Goal: Information Seeking & Learning: Learn about a topic

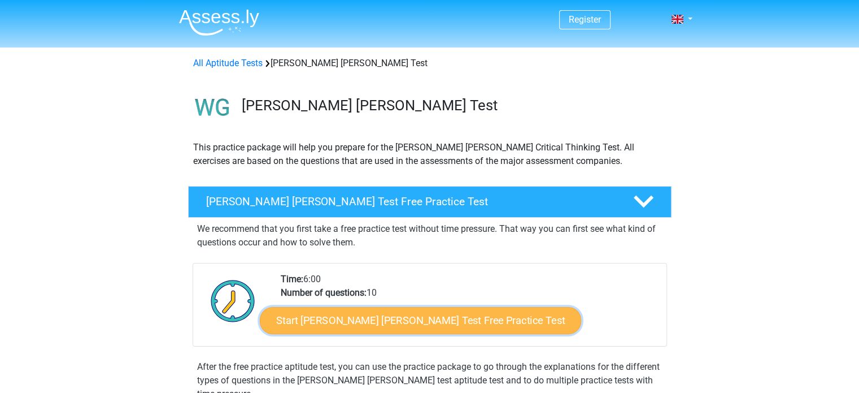
click at [369, 316] on link "Start Watson Glaser Test Free Practice Test" at bounding box center [420, 320] width 321 height 27
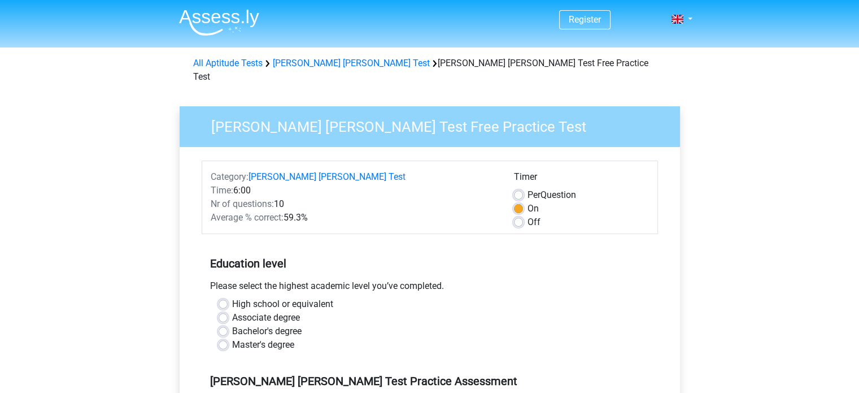
click at [232, 324] on label "Bachelor's degree" at bounding box center [266, 331] width 69 height 14
click at [226, 324] on input "Bachelor's degree" at bounding box center [223, 329] width 9 height 11
radio input "true"
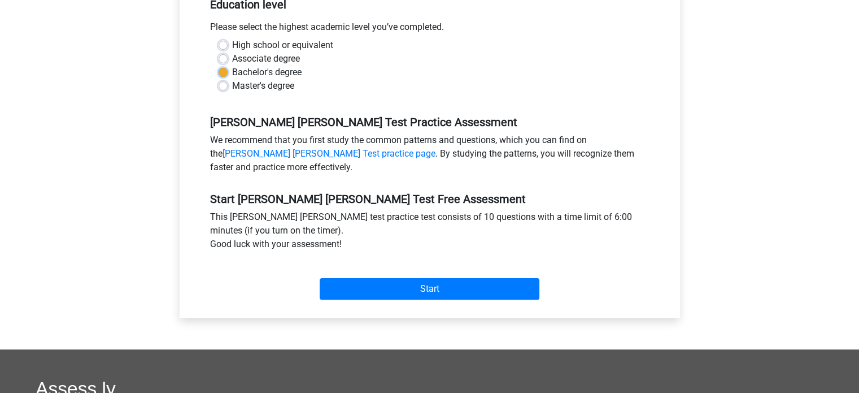
scroll to position [286, 0]
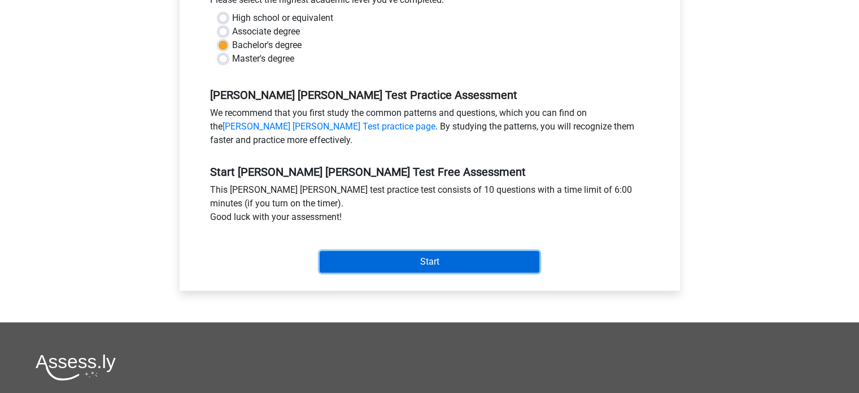
click at [406, 251] on input "Start" at bounding box center [430, 261] width 220 height 21
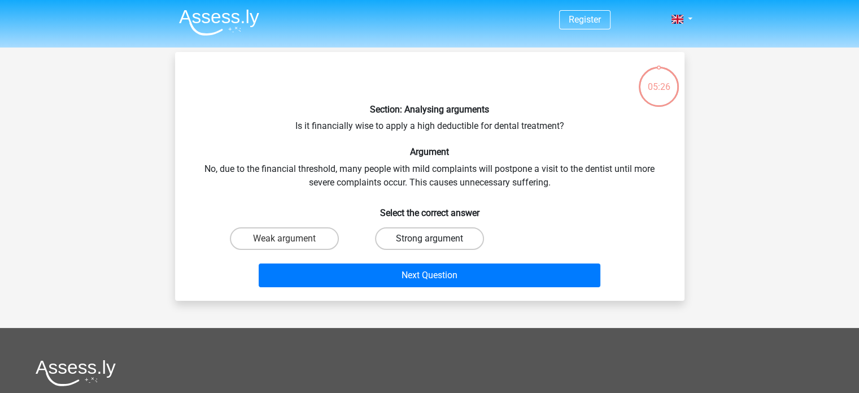
click at [417, 236] on label "Strong argument" at bounding box center [429, 238] width 109 height 23
click at [429, 238] on input "Strong argument" at bounding box center [432, 241] width 7 height 7
radio input "true"
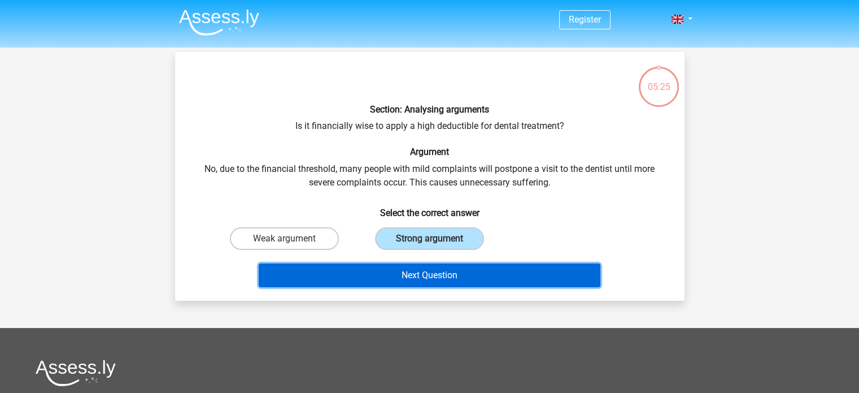
click at [437, 271] on button "Next Question" at bounding box center [430, 275] width 342 height 24
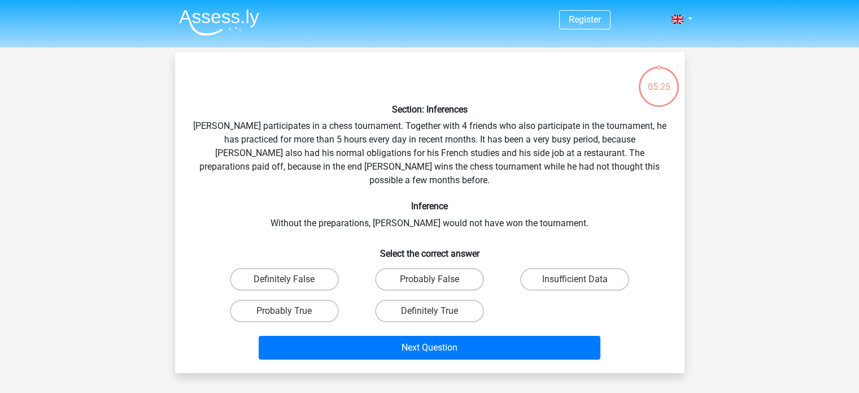
scroll to position [52, 0]
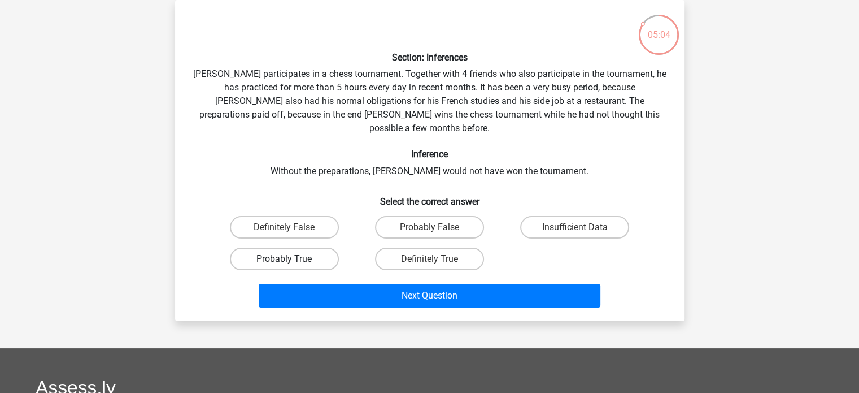
click at [269, 247] on label "Probably True" at bounding box center [284, 258] width 109 height 23
click at [284, 259] on input "Probably True" at bounding box center [287, 262] width 7 height 7
radio input "true"
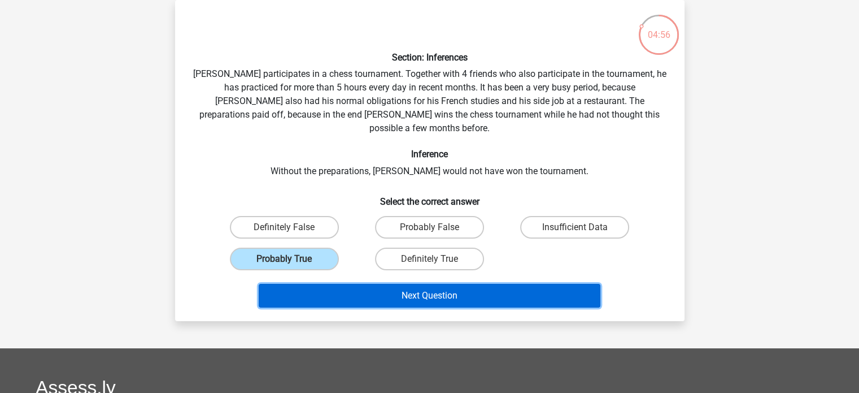
click at [450, 284] on button "Next Question" at bounding box center [430, 296] width 342 height 24
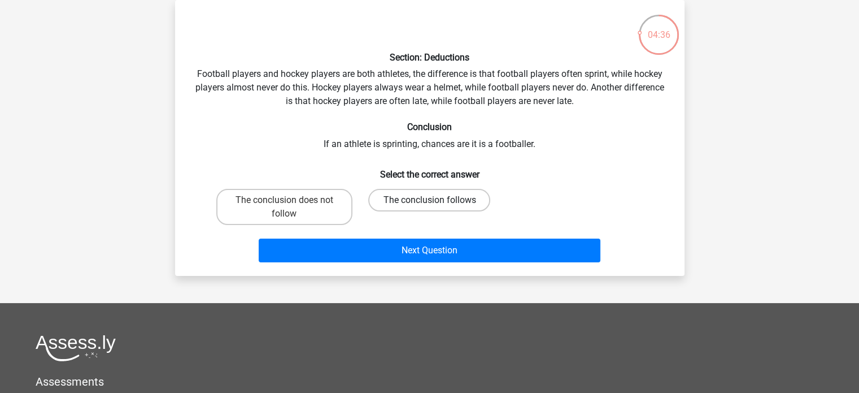
click at [419, 196] on label "The conclusion follows" at bounding box center [429, 200] width 122 height 23
click at [429, 200] on input "The conclusion follows" at bounding box center [432, 203] width 7 height 7
radio input "true"
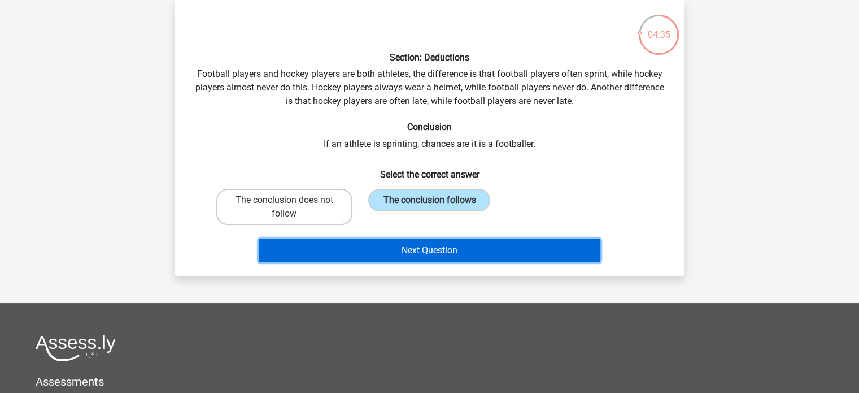
click at [432, 250] on button "Next Question" at bounding box center [430, 250] width 342 height 24
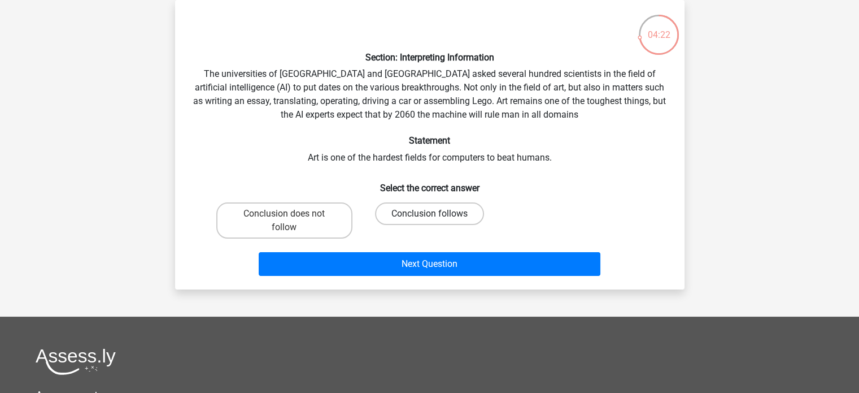
click at [414, 208] on label "Conclusion follows" at bounding box center [429, 213] width 109 height 23
click at [429, 214] on input "Conclusion follows" at bounding box center [432, 217] width 7 height 7
radio input "true"
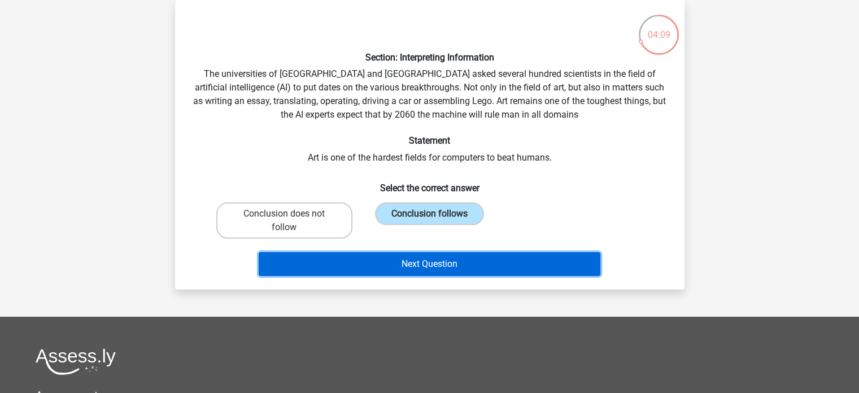
click at [433, 259] on button "Next Question" at bounding box center [430, 264] width 342 height 24
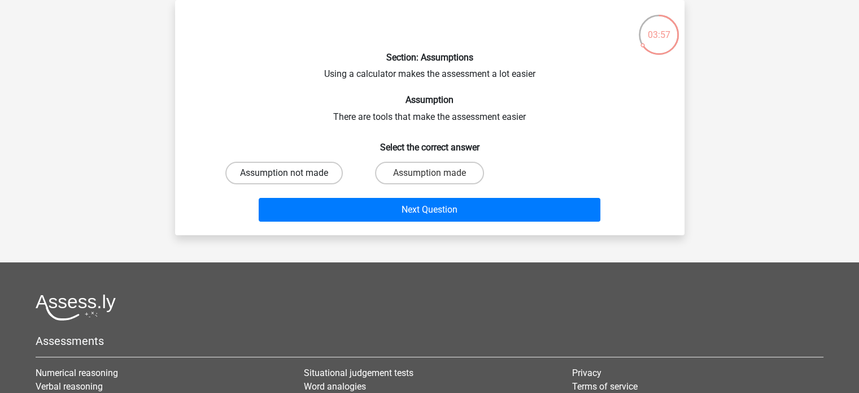
click at [323, 172] on label "Assumption not made" at bounding box center [284, 173] width 118 height 23
click at [292, 173] on input "Assumption not made" at bounding box center [287, 176] width 7 height 7
radio input "true"
click at [428, 172] on label "Assumption made" at bounding box center [429, 173] width 109 height 23
click at [429, 173] on input "Assumption made" at bounding box center [432, 176] width 7 height 7
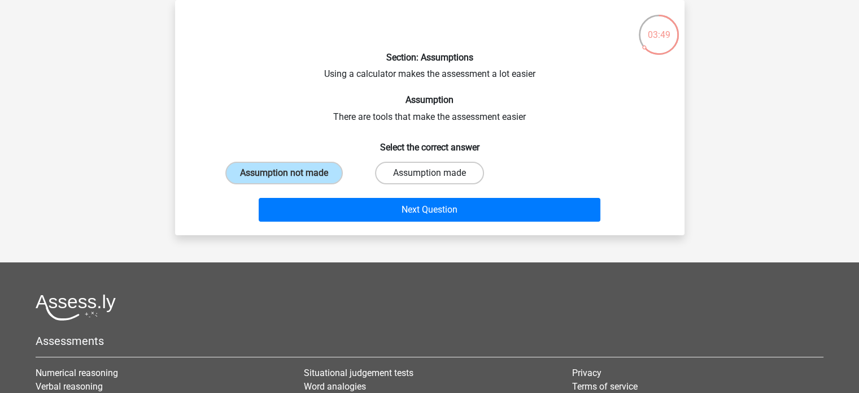
radio input "true"
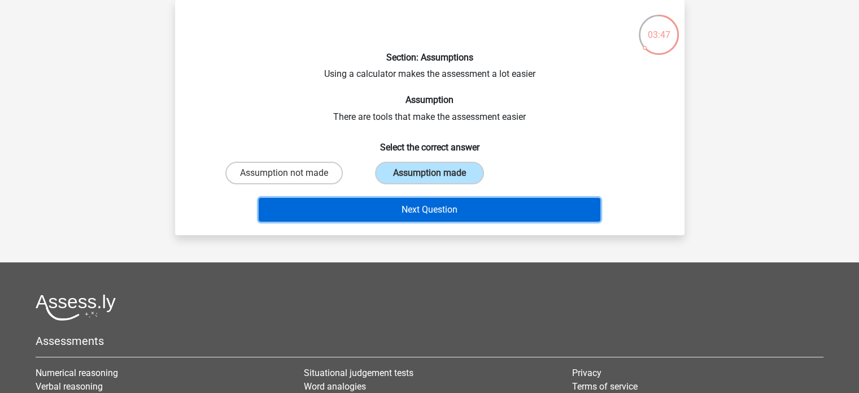
click at [425, 214] on button "Next Question" at bounding box center [430, 210] width 342 height 24
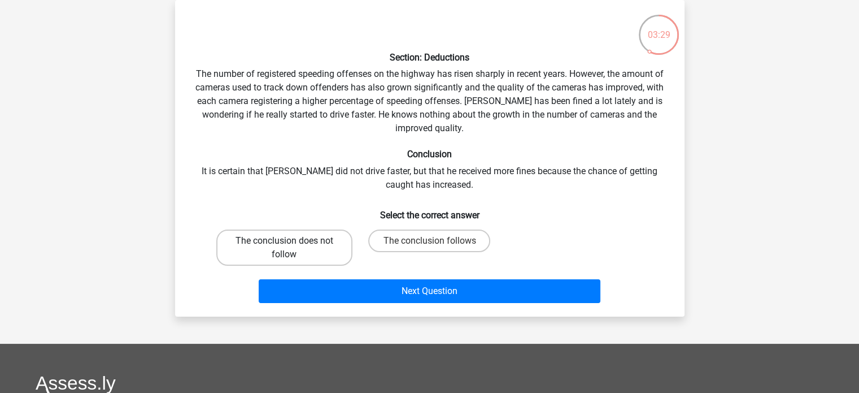
click at [320, 250] on label "The conclusion does not follow" at bounding box center [284, 247] width 136 height 36
click at [292, 248] on input "The conclusion does not follow" at bounding box center [287, 244] width 7 height 7
radio input "true"
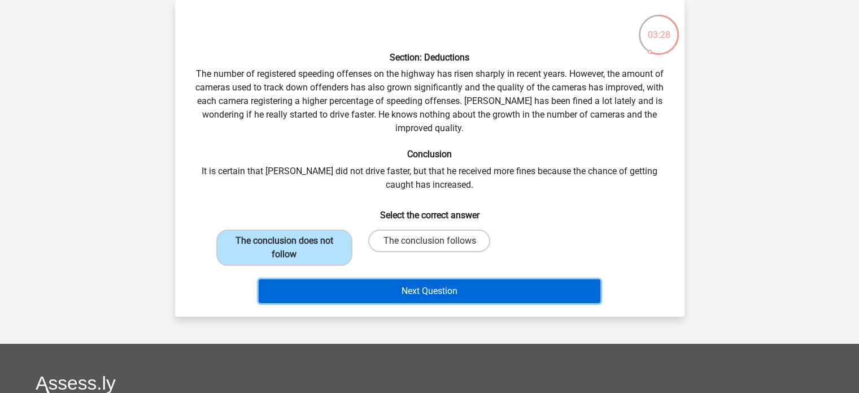
click at [400, 293] on button "Next Question" at bounding box center [430, 291] width 342 height 24
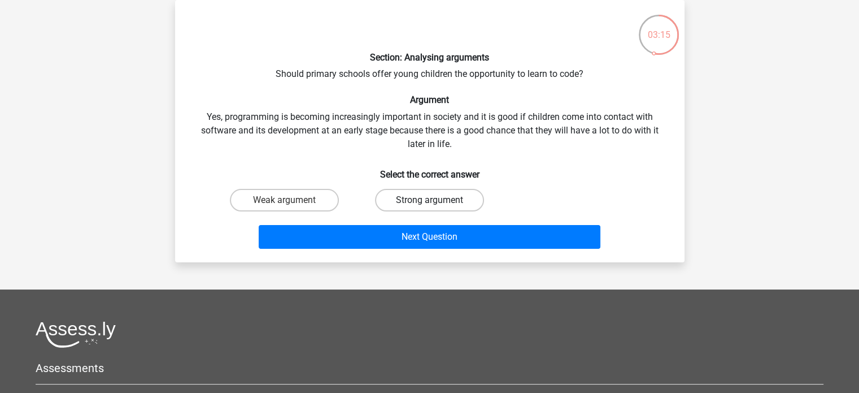
click at [415, 203] on label "Strong argument" at bounding box center [429, 200] width 109 height 23
click at [429, 203] on input "Strong argument" at bounding box center [432, 203] width 7 height 7
radio input "true"
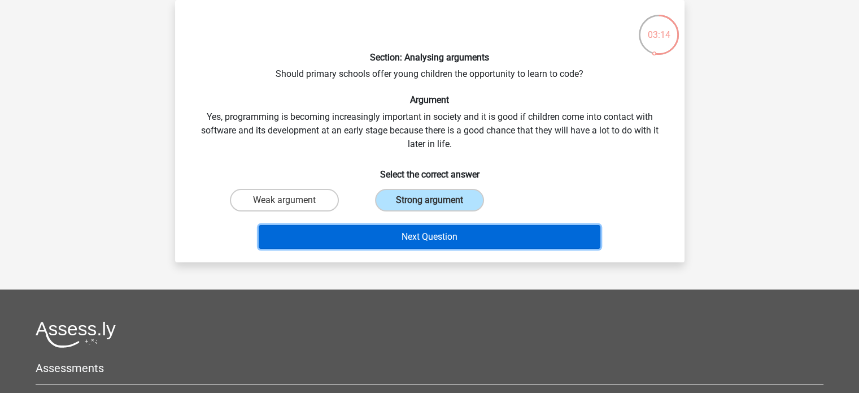
click at [422, 232] on button "Next Question" at bounding box center [430, 237] width 342 height 24
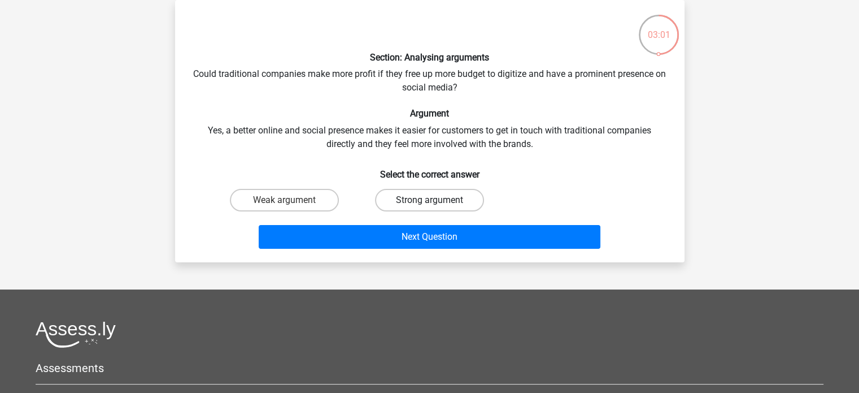
click at [407, 198] on label "Strong argument" at bounding box center [429, 200] width 109 height 23
click at [429, 200] on input "Strong argument" at bounding box center [432, 203] width 7 height 7
radio input "true"
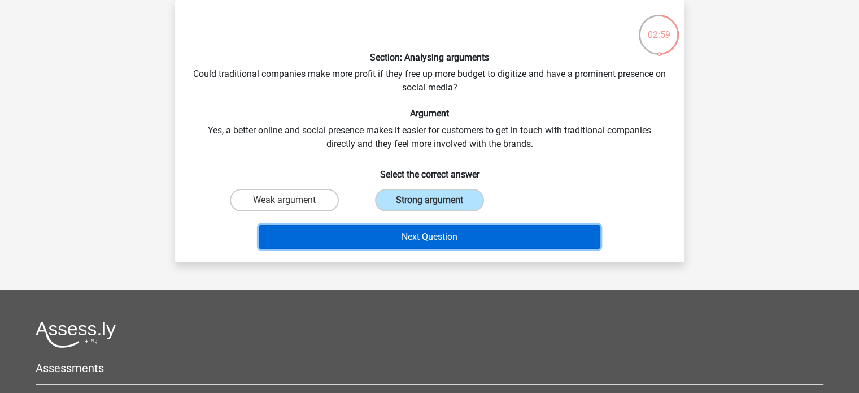
click at [411, 232] on button "Next Question" at bounding box center [430, 237] width 342 height 24
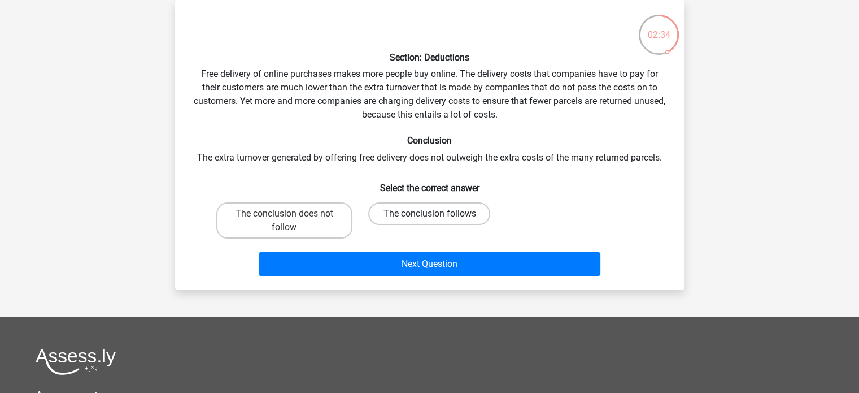
click at [388, 215] on label "The conclusion follows" at bounding box center [429, 213] width 122 height 23
click at [429, 215] on input "The conclusion follows" at bounding box center [432, 217] width 7 height 7
radio input "true"
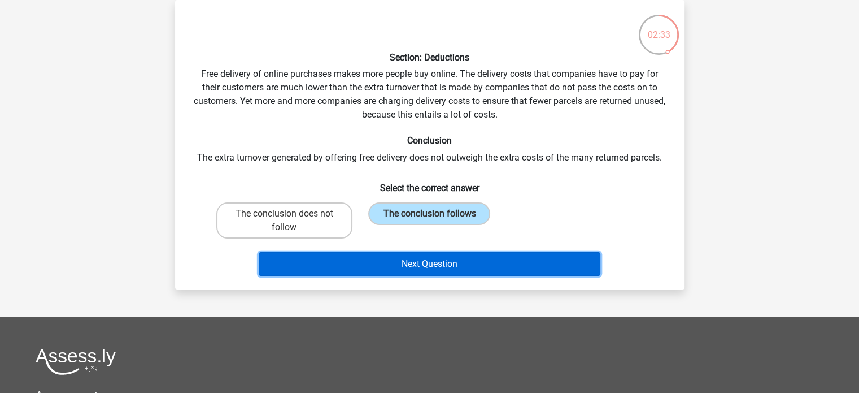
click at [402, 268] on button "Next Question" at bounding box center [430, 264] width 342 height 24
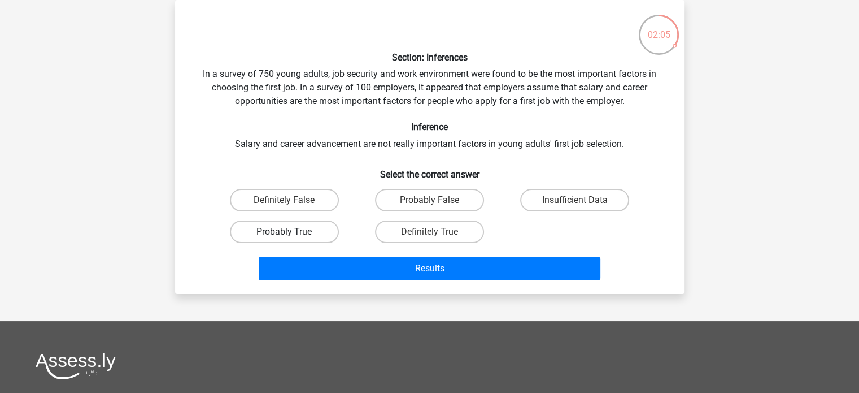
click at [310, 232] on label "Probably True" at bounding box center [284, 231] width 109 height 23
click at [292, 232] on input "Probably True" at bounding box center [287, 235] width 7 height 7
radio input "true"
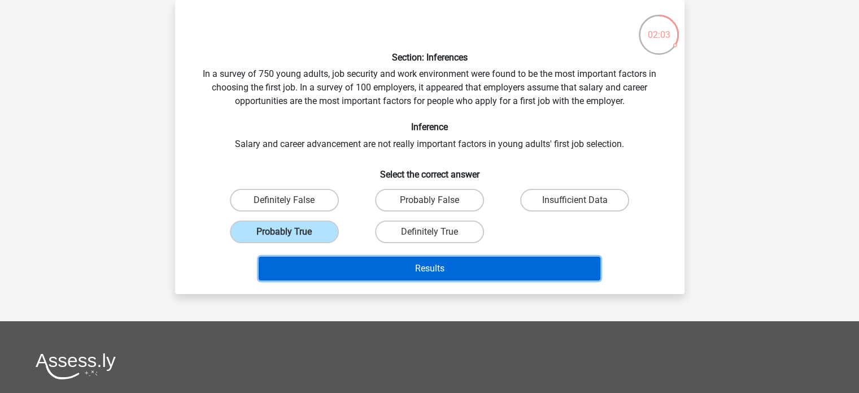
click at [371, 261] on button "Results" at bounding box center [430, 268] width 342 height 24
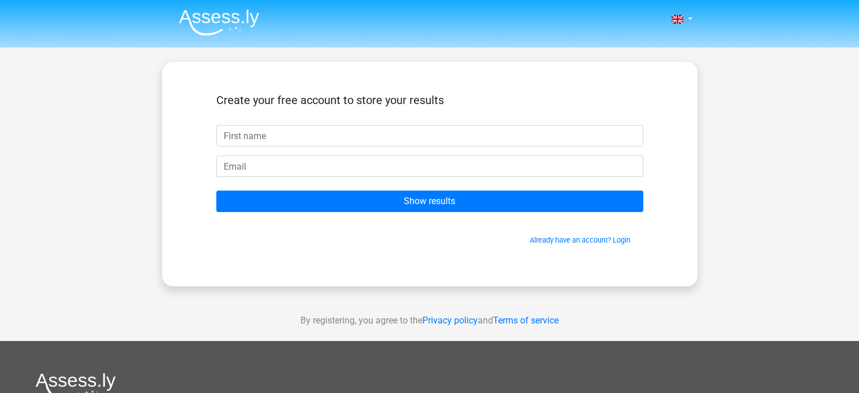
click at [325, 139] on input "text" at bounding box center [429, 135] width 427 height 21
type input "michael"
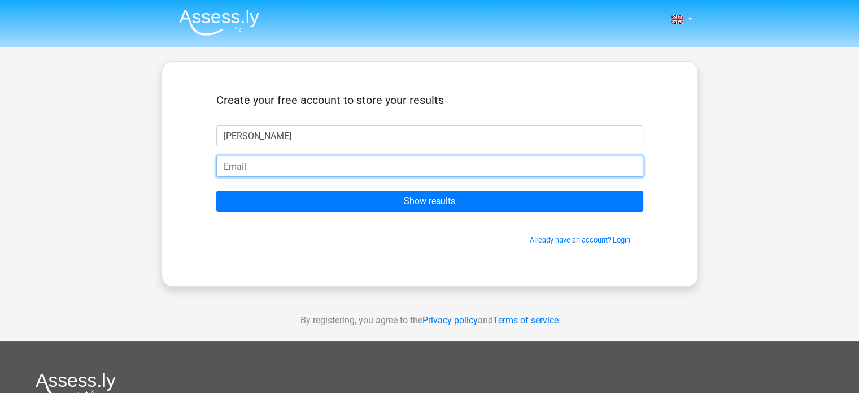
click at [284, 172] on input "email" at bounding box center [429, 165] width 427 height 21
type input "Michaeldineen12@gmail.com"
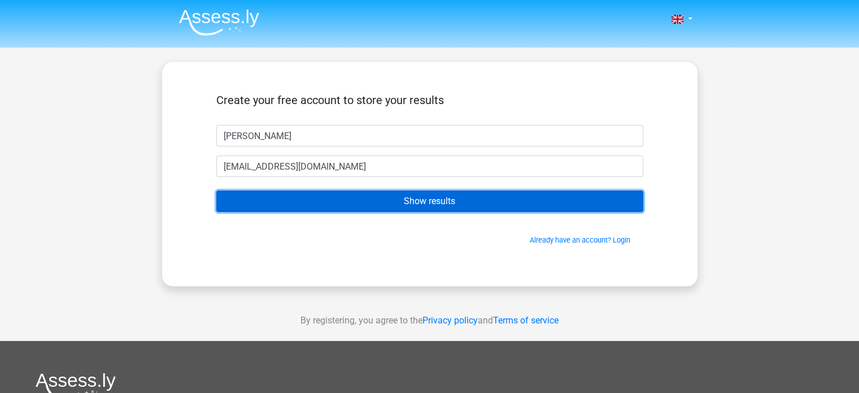
click at [395, 200] on input "Show results" at bounding box center [429, 200] width 427 height 21
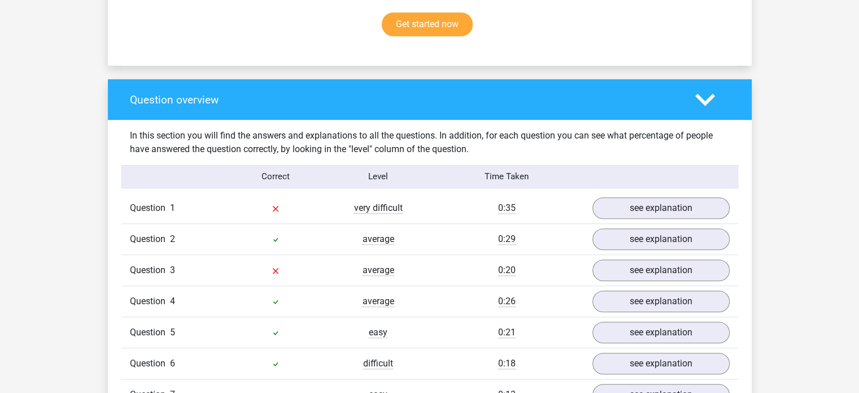
scroll to position [768, 0]
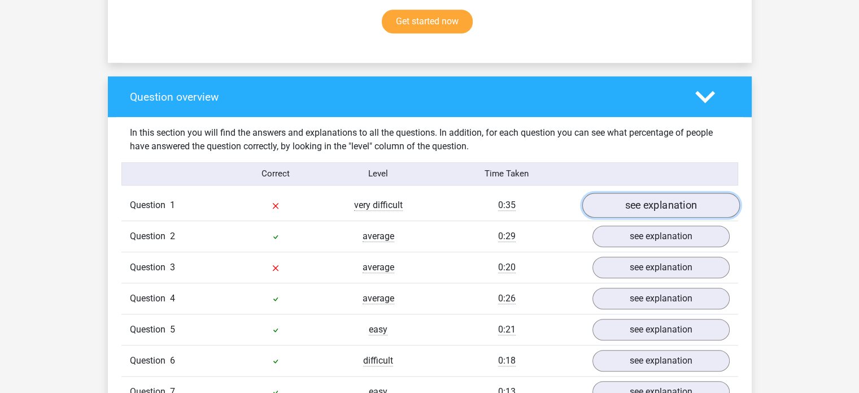
click at [650, 197] on link "see explanation" at bounding box center [661, 205] width 158 height 25
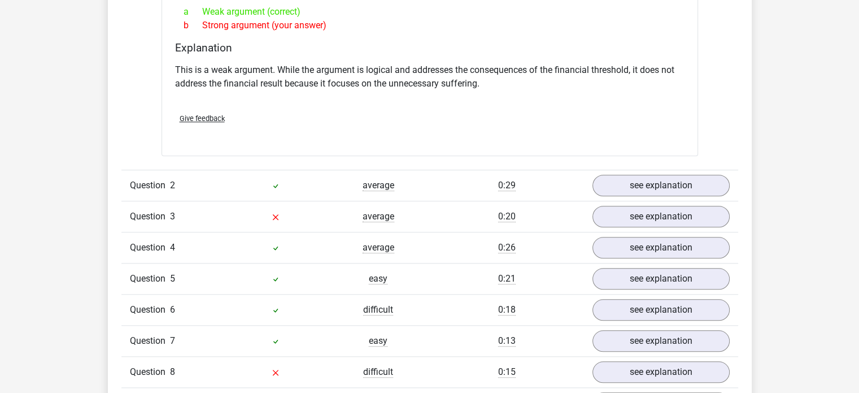
scroll to position [1122, 0]
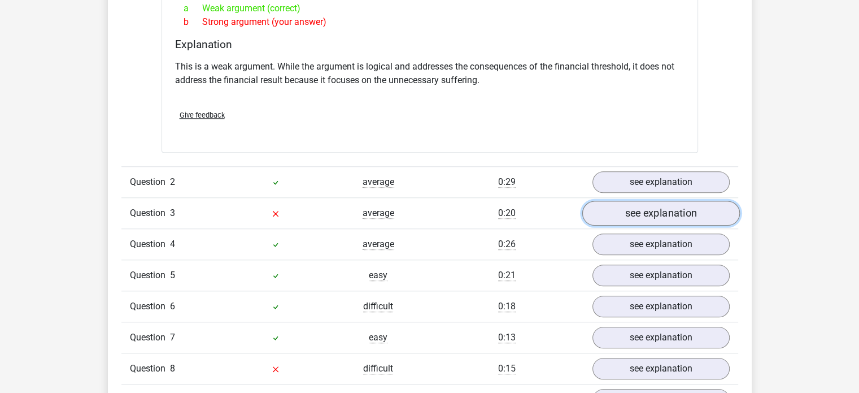
click at [640, 206] on link "see explanation" at bounding box center [661, 213] width 158 height 25
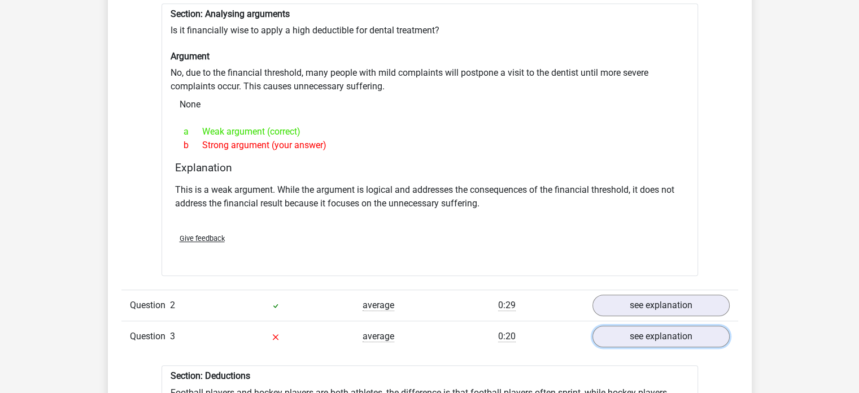
scroll to position [986, 0]
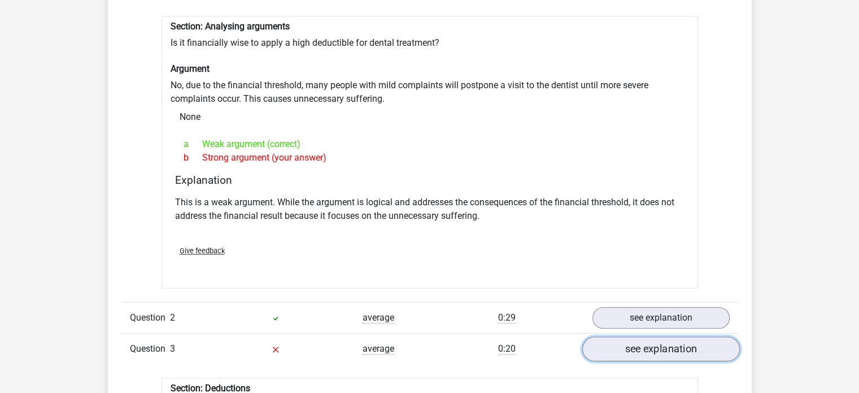
click at [653, 339] on link "see explanation" at bounding box center [661, 349] width 158 height 25
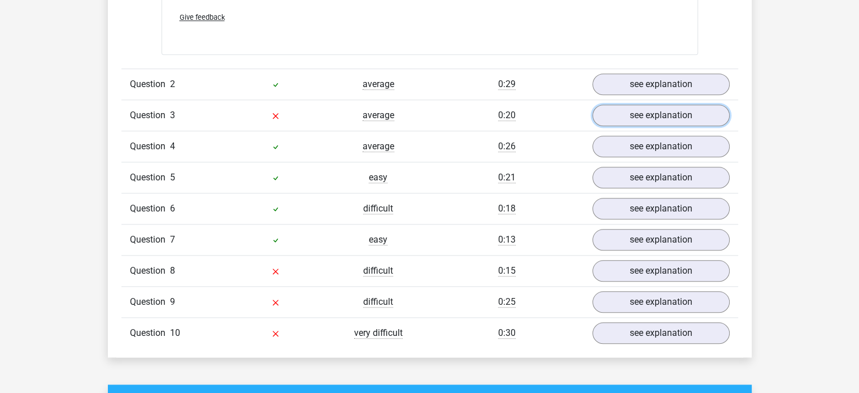
scroll to position [1216, 0]
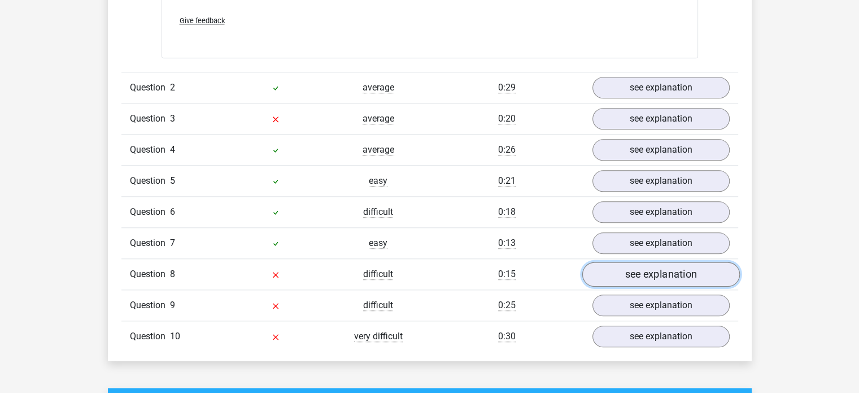
click at [633, 264] on link "see explanation" at bounding box center [661, 274] width 158 height 25
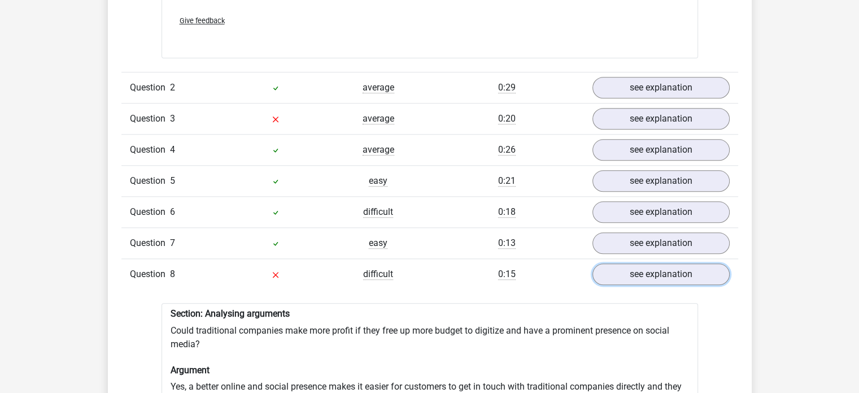
scroll to position [1232, 0]
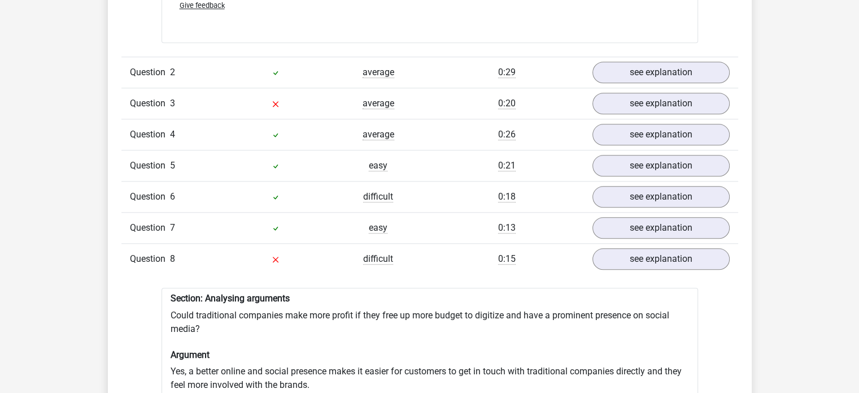
drag, startPoint x: 867, startPoint y: 188, endPoint x: 804, endPoint y: 40, distance: 160.2
click at [804, 40] on div "Go premium [PERSON_NAME] [EMAIL_ADDRESS][DOMAIN_NAME]" at bounding box center [429, 295] width 859 height 3054
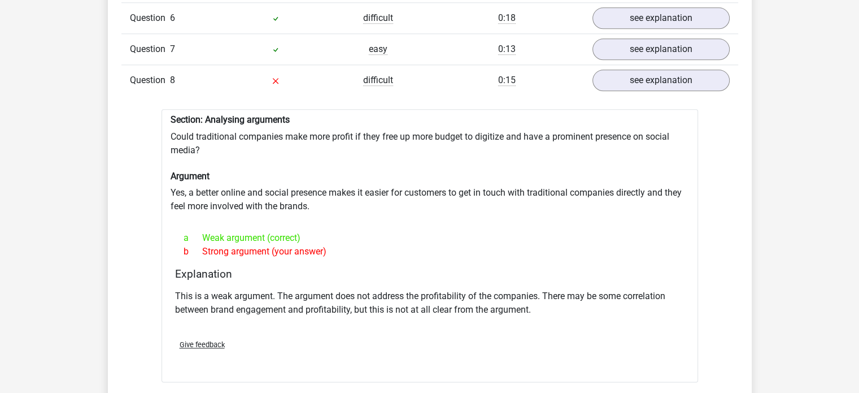
scroll to position [1399, 0]
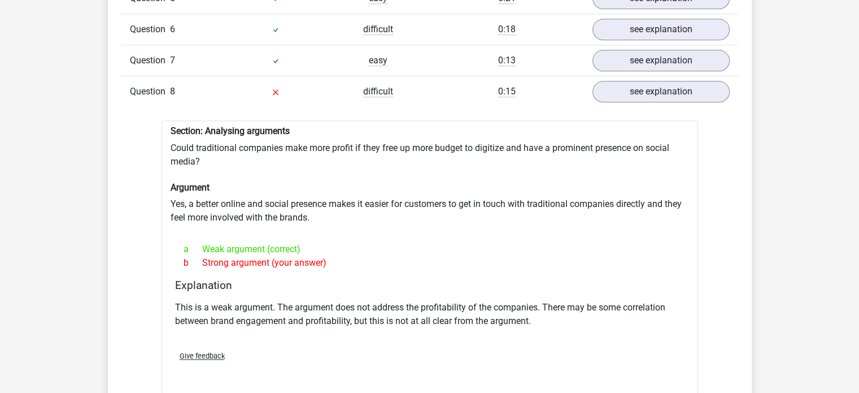
drag, startPoint x: 861, startPoint y: 216, endPoint x: 810, endPoint y: 62, distance: 162.6
click at [810, 62] on div "Go premium [PERSON_NAME] [EMAIL_ADDRESS][DOMAIN_NAME]" at bounding box center [429, 128] width 859 height 3054
click at [680, 80] on link "see explanation" at bounding box center [661, 92] width 158 height 25
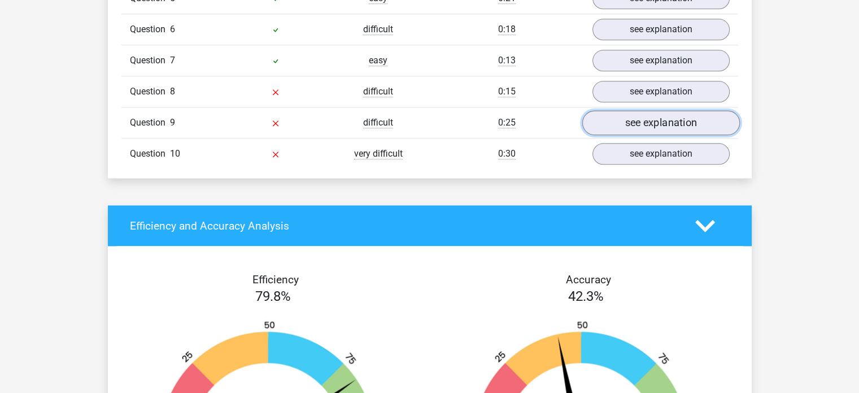
click at [673, 111] on link "see explanation" at bounding box center [661, 123] width 158 height 25
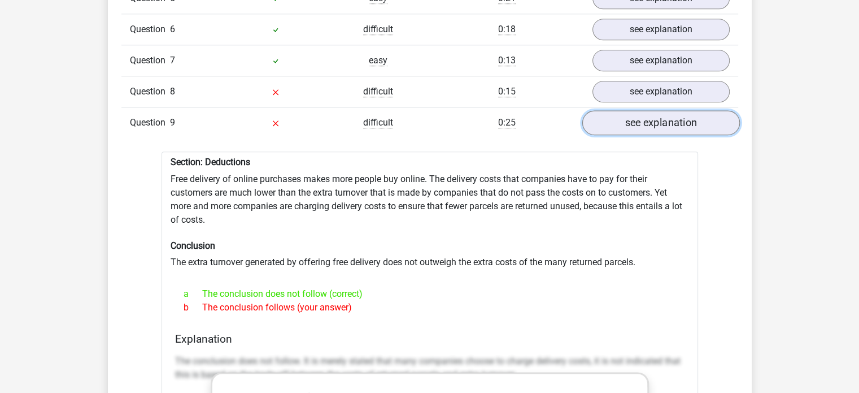
click at [669, 111] on link "see explanation" at bounding box center [661, 123] width 158 height 25
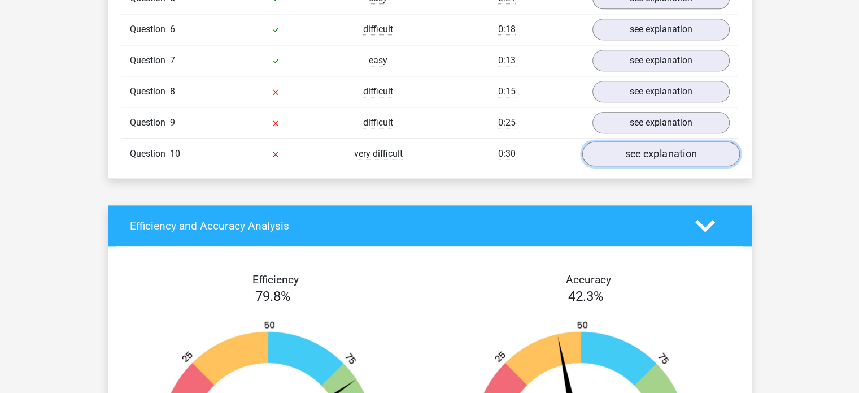
click at [662, 144] on link "see explanation" at bounding box center [661, 154] width 158 height 25
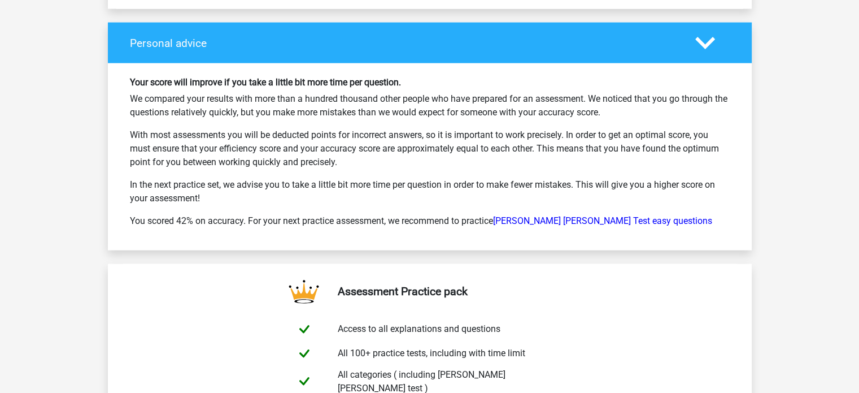
scroll to position [2695, 0]
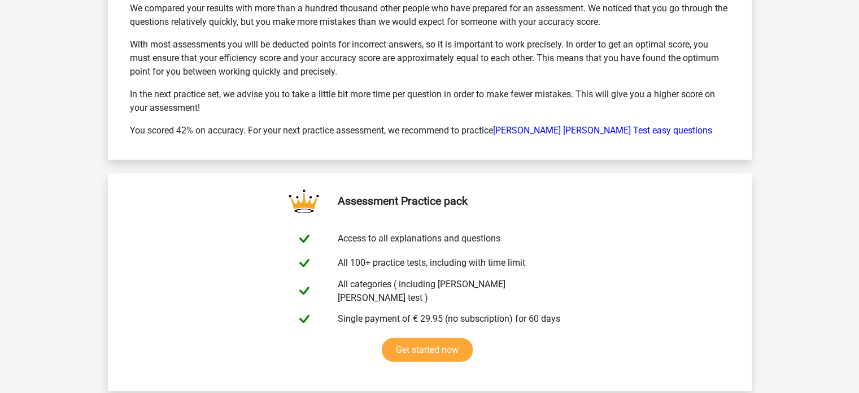
drag, startPoint x: 867, startPoint y: 314, endPoint x: 854, endPoint y: 195, distance: 119.4
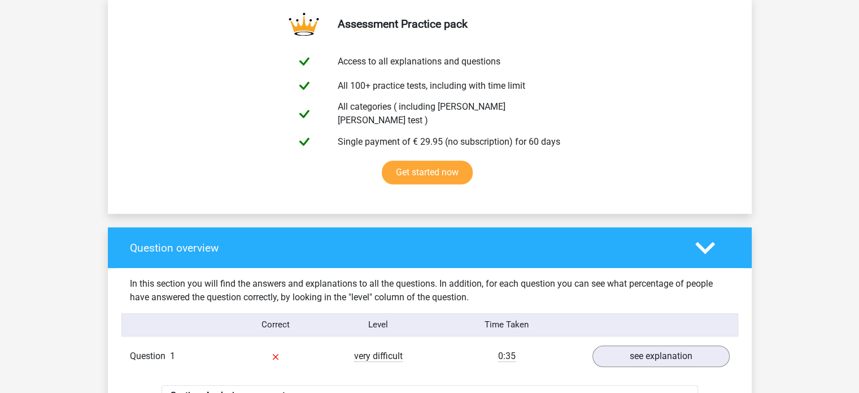
scroll to position [0, 0]
